Goal: Use online tool/utility

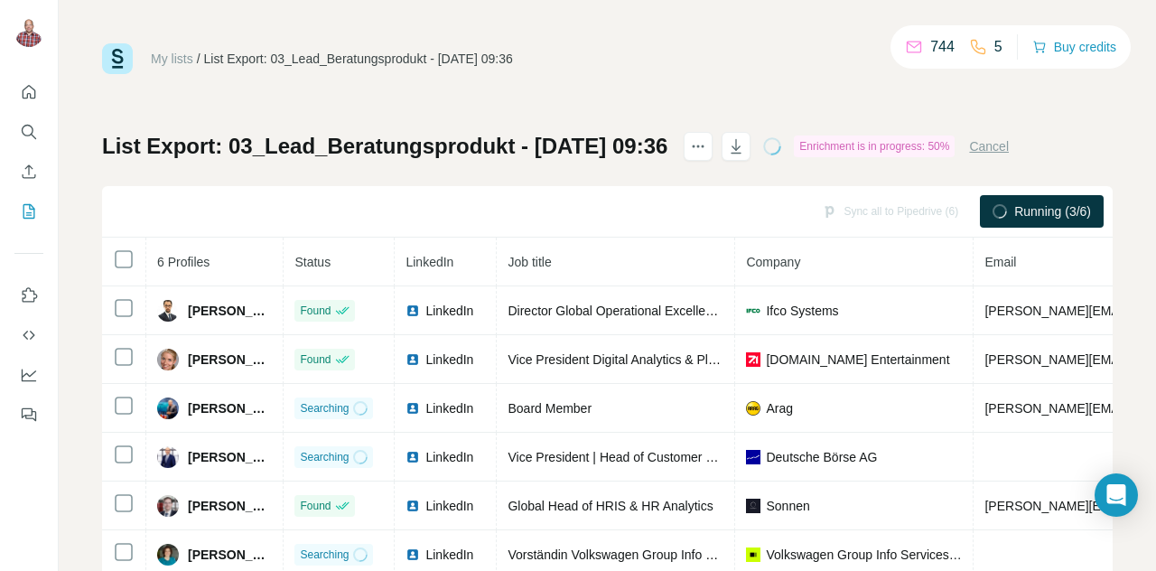
scroll to position [60, 0]
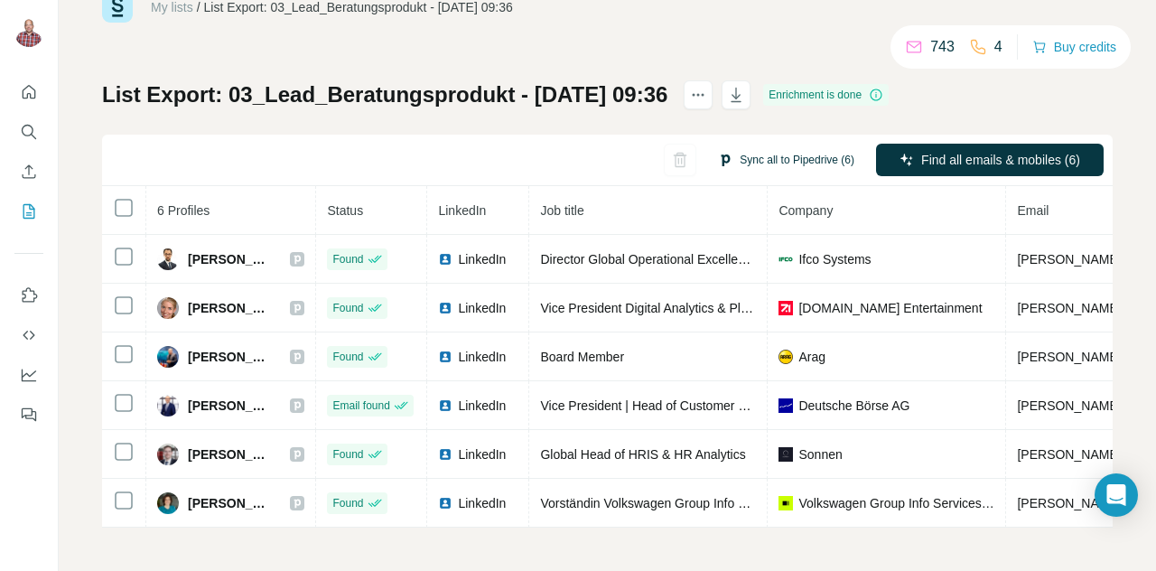
click at [733, 154] on button "Sync all to Pipedrive (6)" at bounding box center [786, 159] width 162 height 27
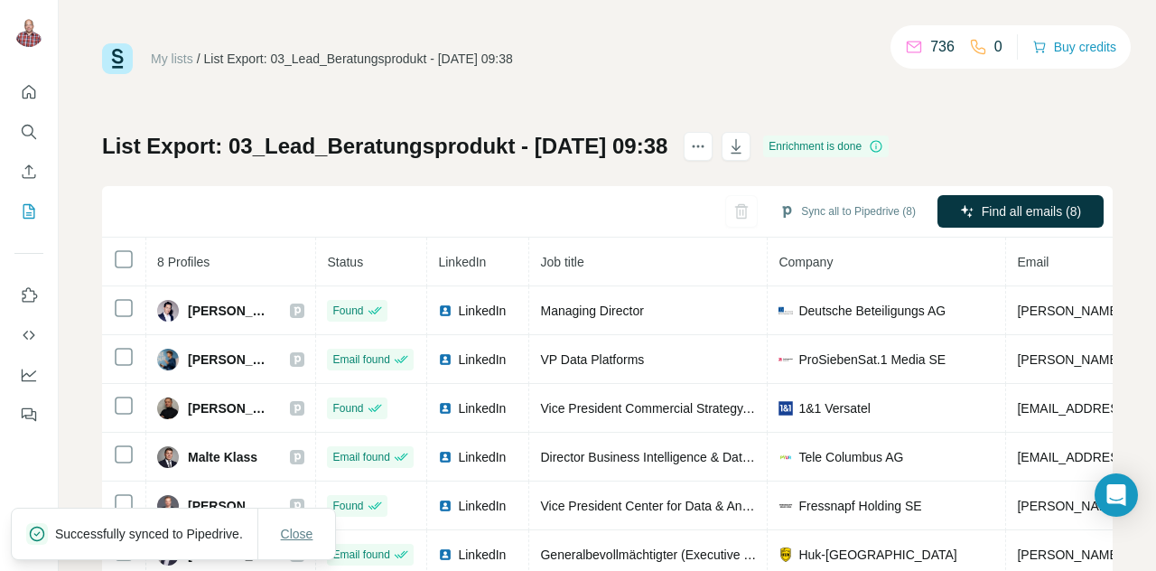
click at [293, 528] on span "Close" at bounding box center [297, 534] width 33 height 18
